Goal: Book appointment/travel/reservation

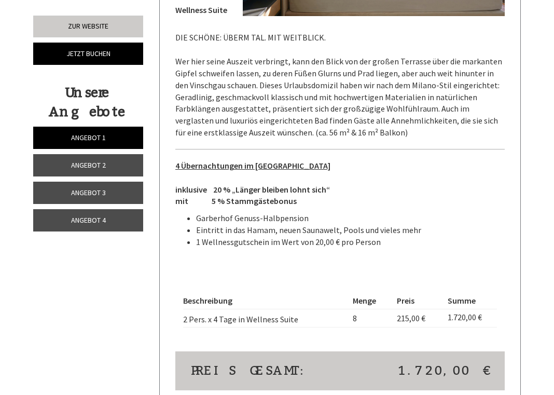
scroll to position [631, 0]
click at [111, 163] on link "Angebot 2" at bounding box center [88, 165] width 110 height 22
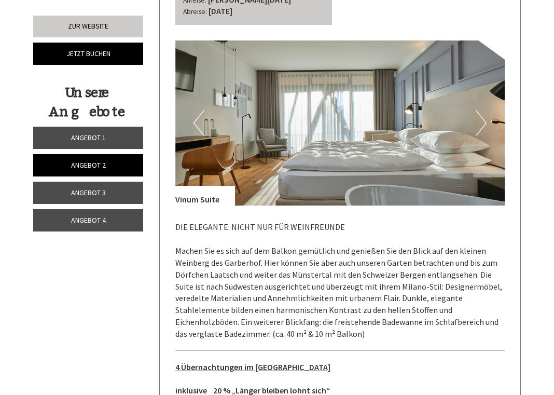
scroll to position [441, 0]
click at [127, 192] on link "Angebot 3" at bounding box center [88, 193] width 110 height 22
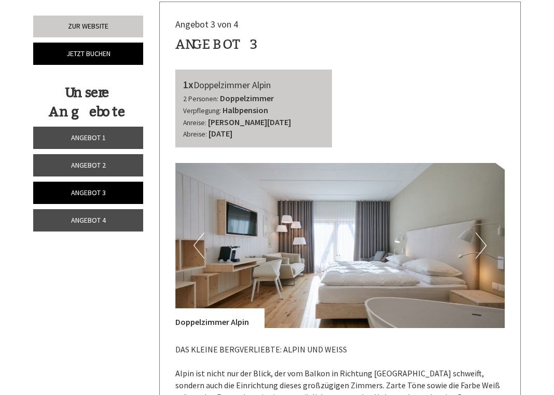
click at [101, 221] on span "Angebot 4" at bounding box center [88, 219] width 35 height 9
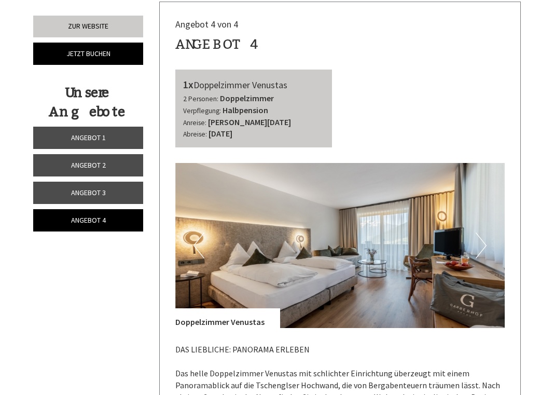
click at [100, 164] on span "Angebot 2" at bounding box center [88, 164] width 35 height 9
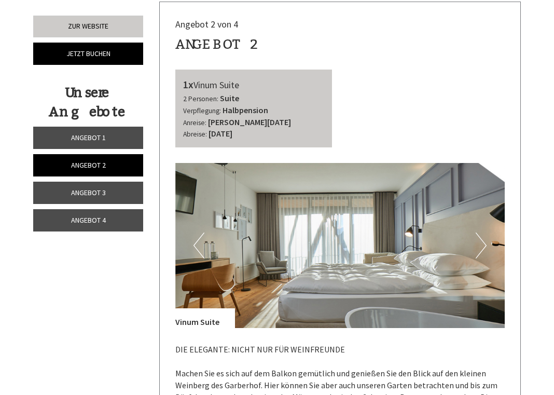
click at [93, 196] on span "Angebot 3" at bounding box center [88, 192] width 35 height 9
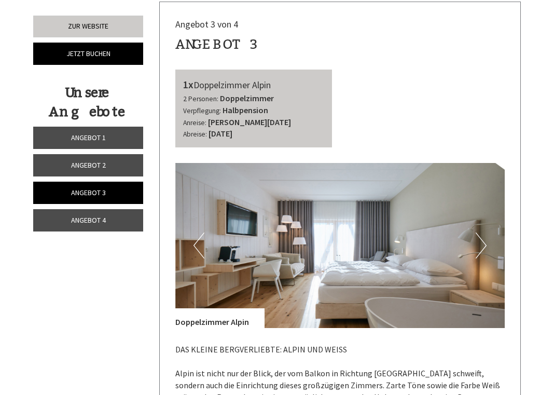
click at [93, 219] on span "Angebot 4" at bounding box center [88, 219] width 35 height 9
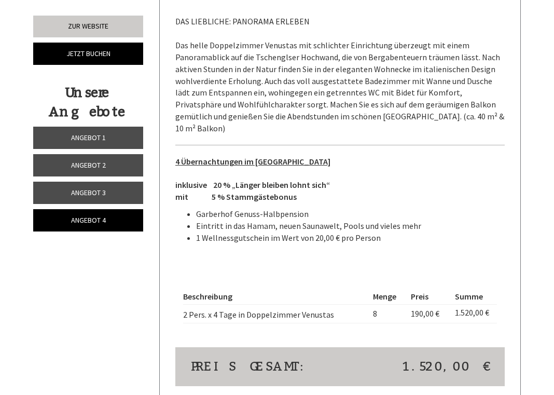
scroll to position [645, 0]
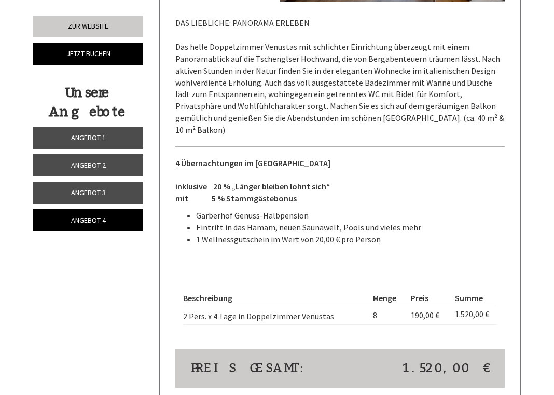
click at [100, 135] on span "Angebot 1" at bounding box center [88, 137] width 35 height 9
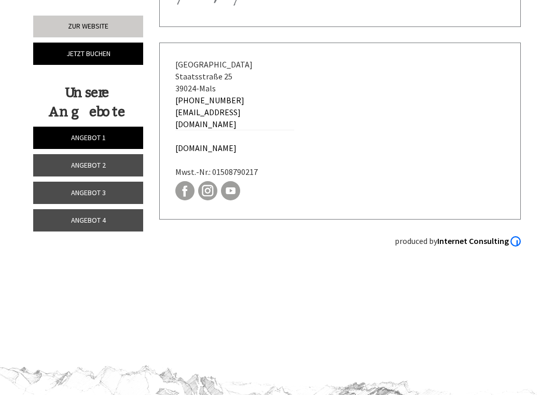
scroll to position [2596, 0]
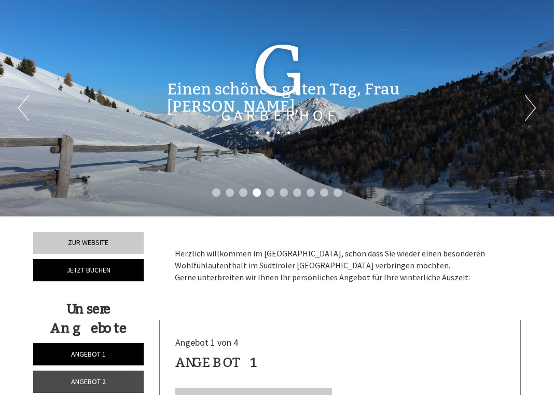
click at [531, 106] on div "Einen schönen guten Tag, Frau [PERSON_NAME], Herzlich willkommen im [GEOGRAPHIC…" at bounding box center [277, 95] width 554 height 65
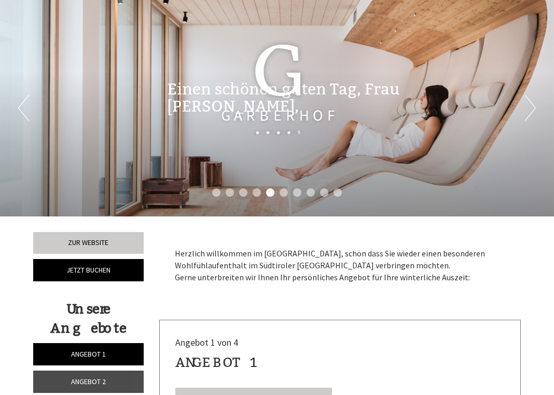
click at [534, 107] on div "Einen schönen guten Tag, Frau [PERSON_NAME], Herzlich willkommen im [GEOGRAPHIC…" at bounding box center [277, 95] width 554 height 65
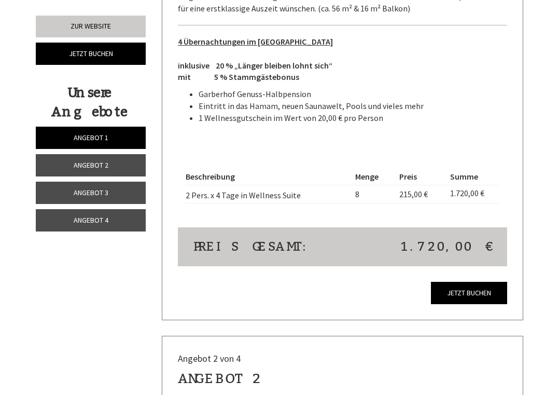
scroll to position [755, 0]
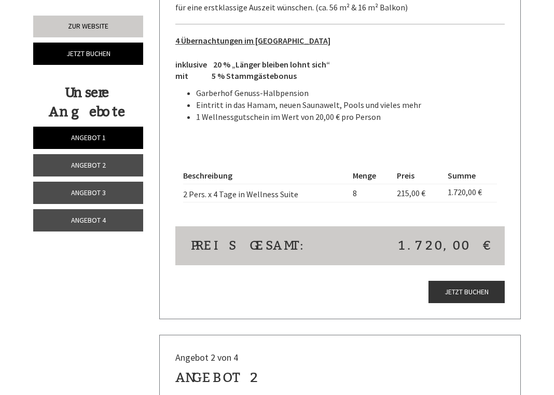
click at [466, 282] on link "Jetzt buchen" at bounding box center [467, 292] width 76 height 22
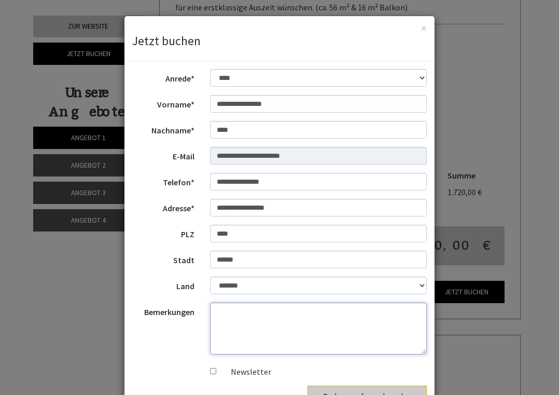
click at [220, 317] on textarea "Bemerkungen" at bounding box center [318, 329] width 217 height 52
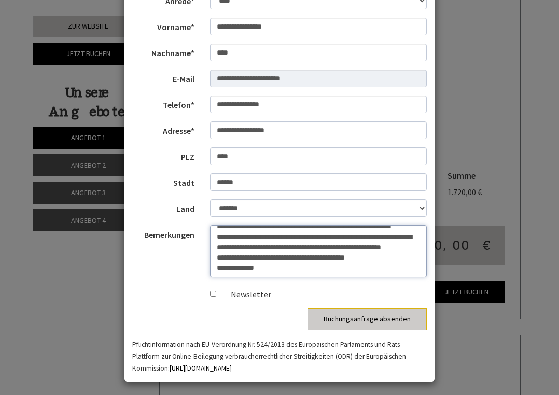
scroll to position [24, 0]
type textarea "**********"
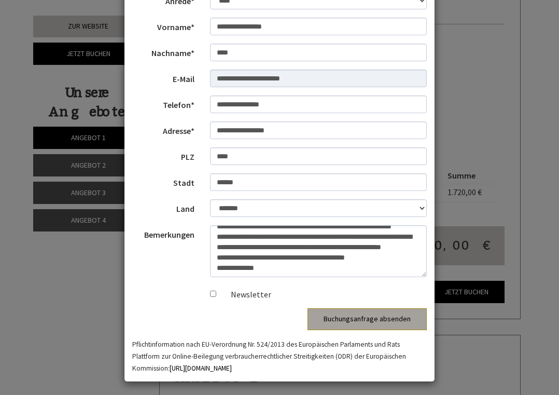
click at [367, 320] on button "Buchungsanfrage absenden" at bounding box center [367, 319] width 119 height 22
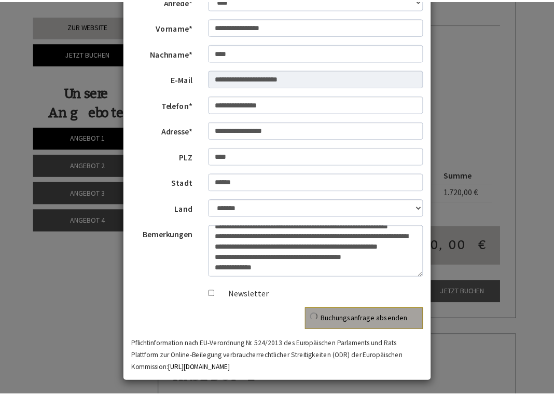
scroll to position [0, 0]
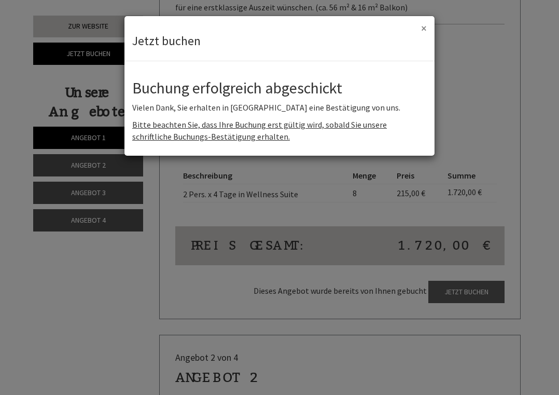
click at [425, 28] on button "×" at bounding box center [424, 28] width 6 height 11
